Goal: Task Accomplishment & Management: Use online tool/utility

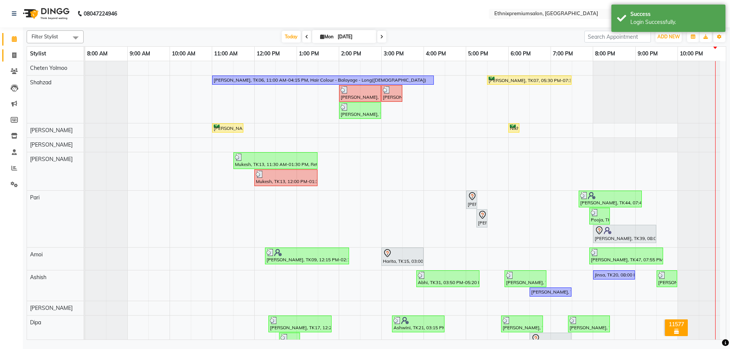
click at [16, 55] on icon at bounding box center [14, 55] width 4 height 6
select select "3625"
select select "service"
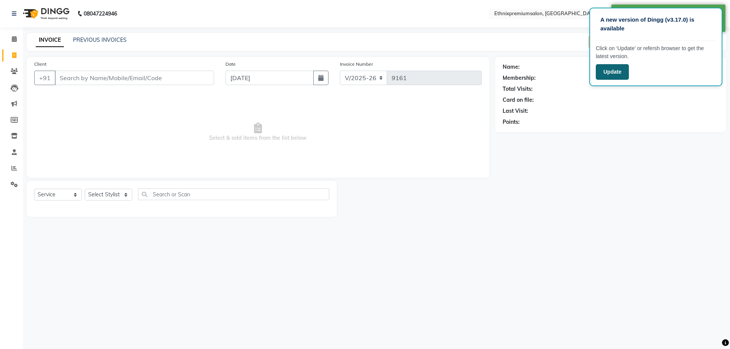
click at [612, 75] on button "Update" at bounding box center [612, 72] width 33 height 16
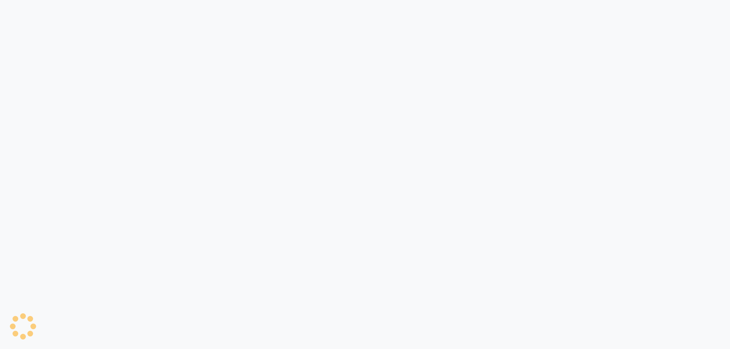
select select "3625"
select select "service"
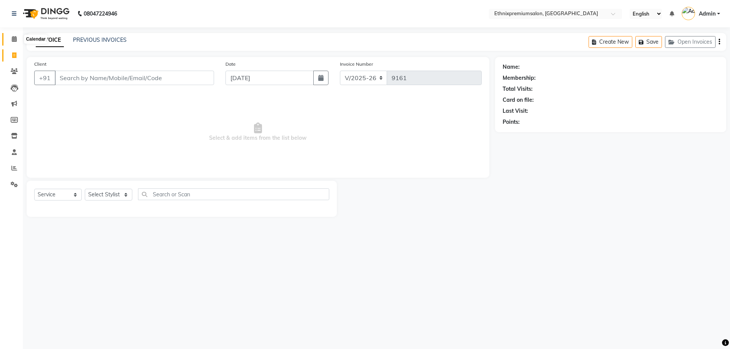
click at [15, 39] on icon at bounding box center [14, 39] width 5 height 6
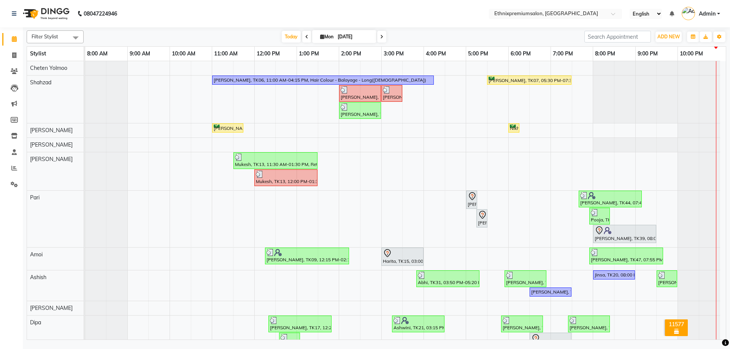
click at [381, 37] on icon at bounding box center [381, 37] width 3 height 5
type input "02-09-2025"
